Goal: Transaction & Acquisition: Obtain resource

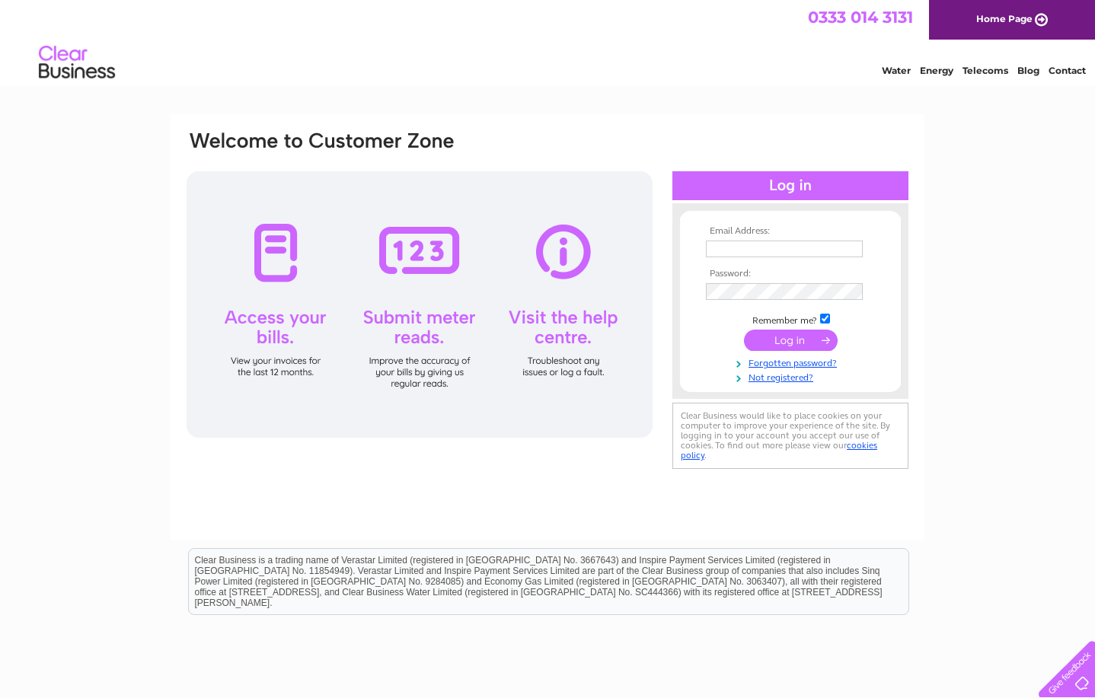
type input "john@portmanpmlimited.com"
click at [800, 343] on input "submit" at bounding box center [791, 340] width 94 height 21
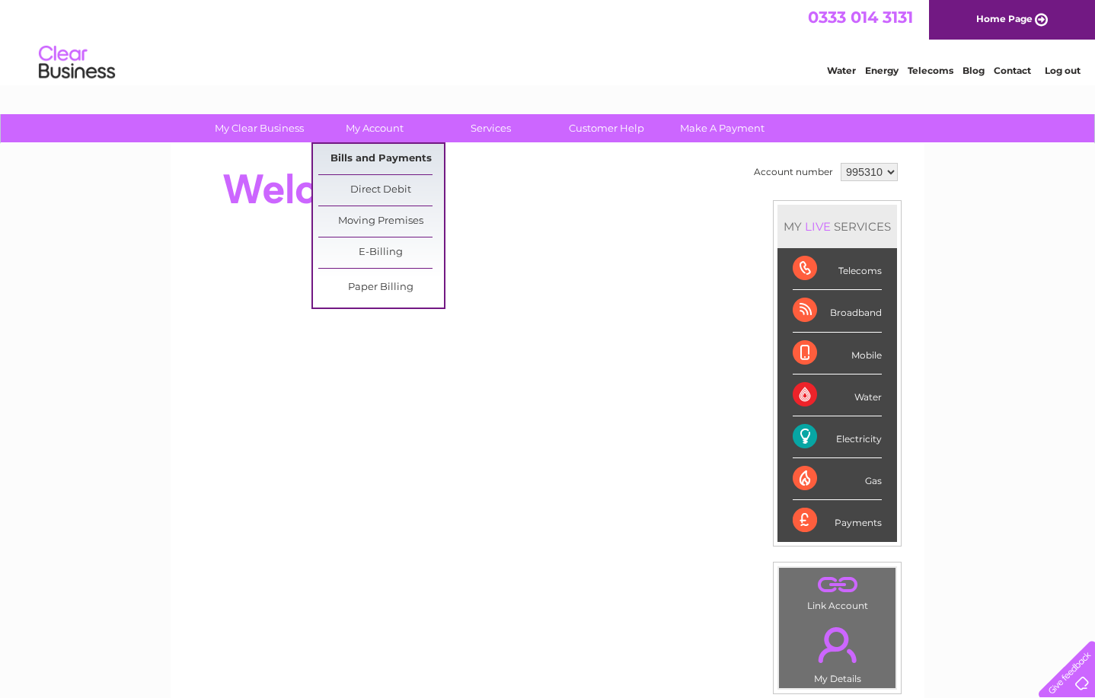
click at [382, 154] on link "Bills and Payments" at bounding box center [381, 159] width 126 height 30
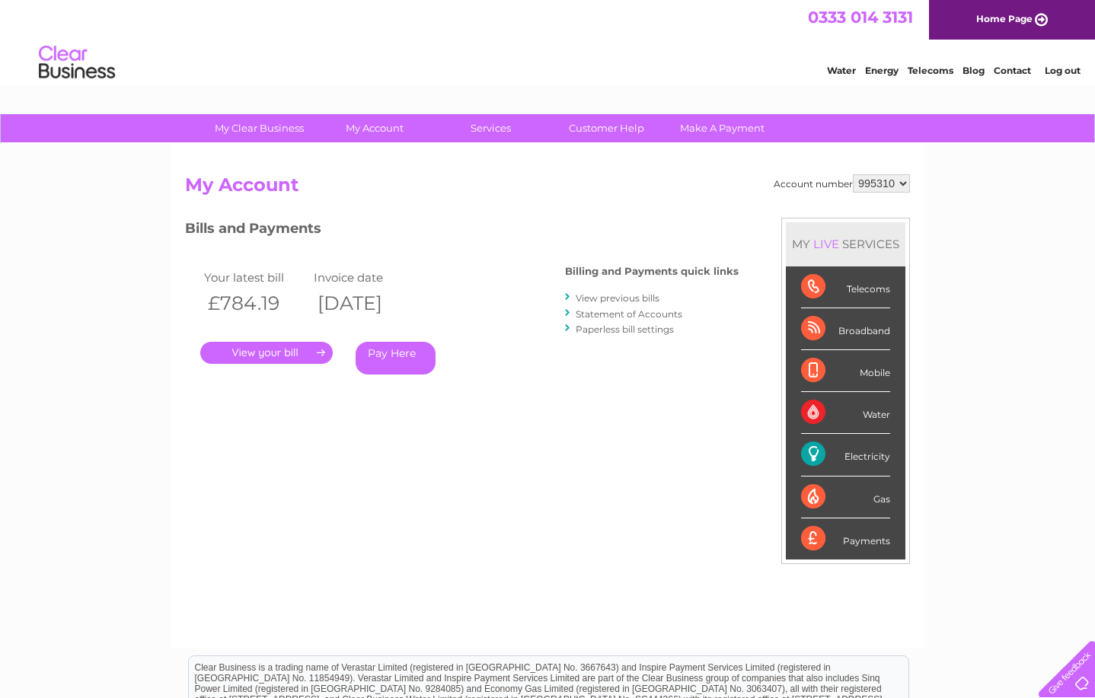
click at [289, 353] on link "." at bounding box center [266, 353] width 132 height 22
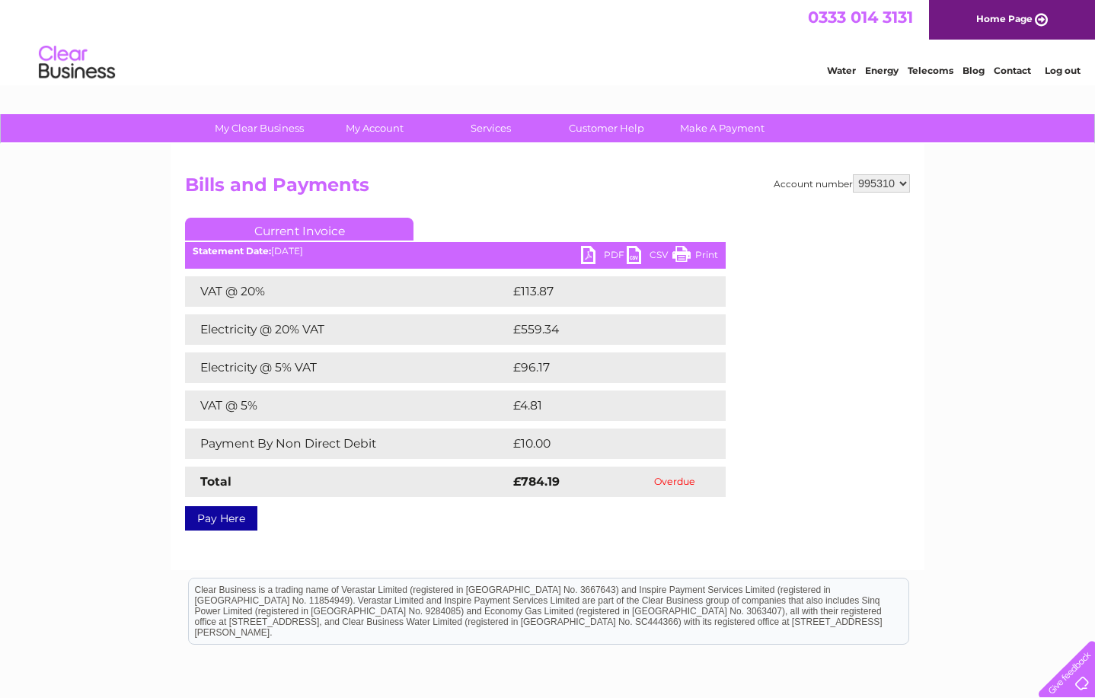
click at [591, 258] on link "PDF" at bounding box center [604, 257] width 46 height 22
